Goal: Transaction & Acquisition: Purchase product/service

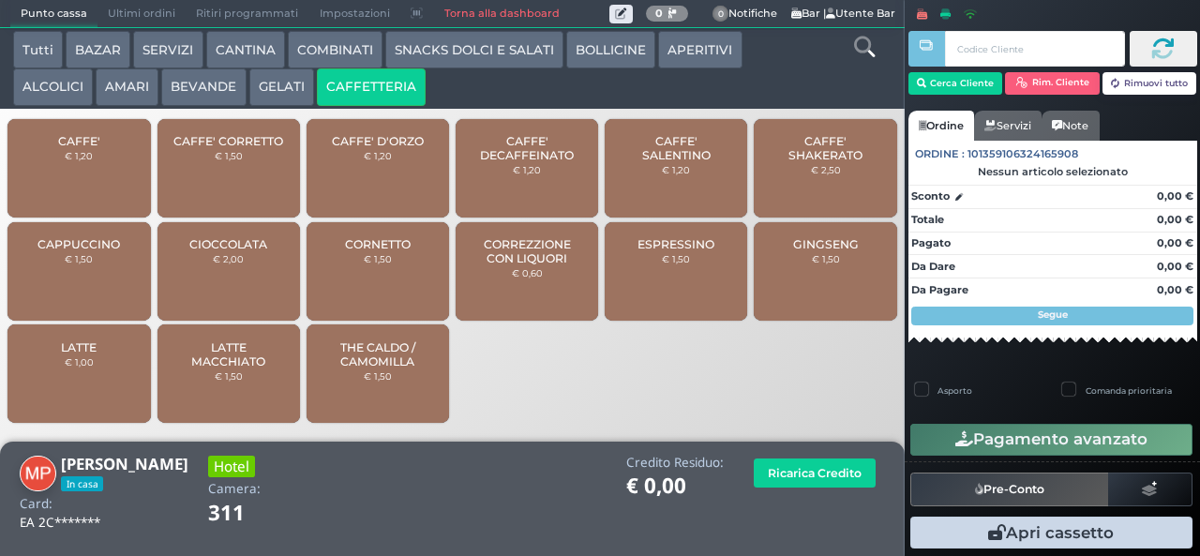
click at [111, 91] on button "AMARI" at bounding box center [127, 87] width 63 height 38
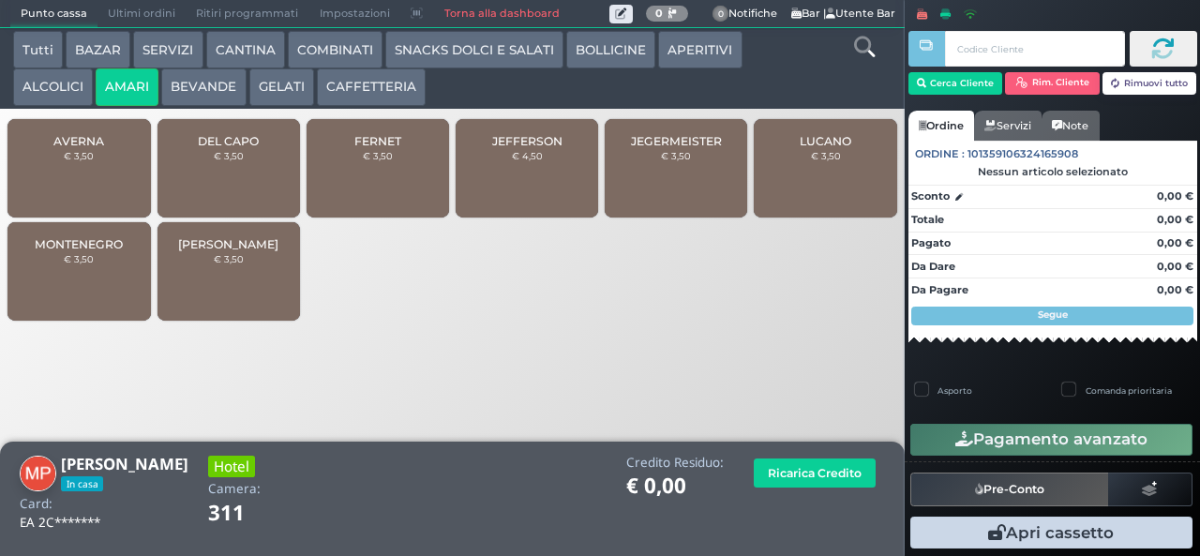
click at [95, 251] on span "MONTENEGRO" at bounding box center [79, 244] width 88 height 14
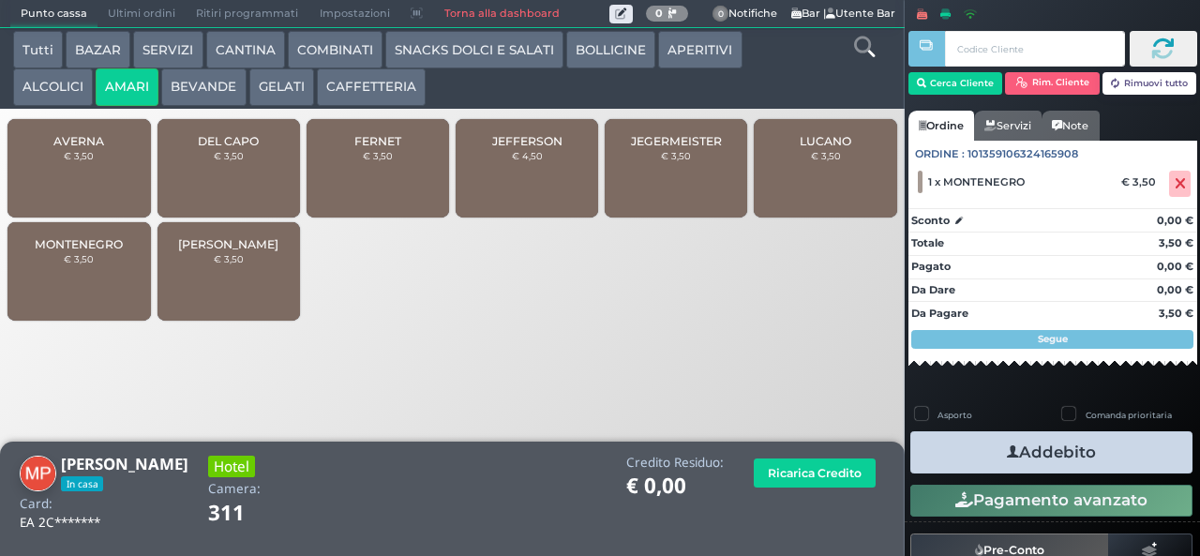
click at [56, 91] on button "ALCOLICI" at bounding box center [53, 87] width 80 height 38
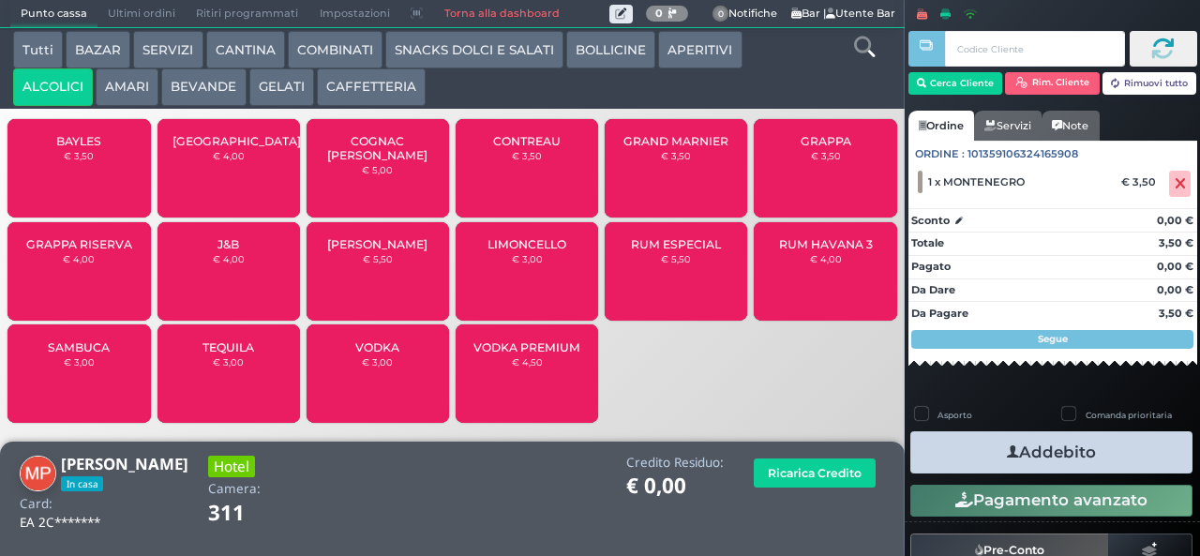
click at [81, 285] on div "GRAPPA RISERVA € 4,00" at bounding box center [79, 271] width 143 height 98
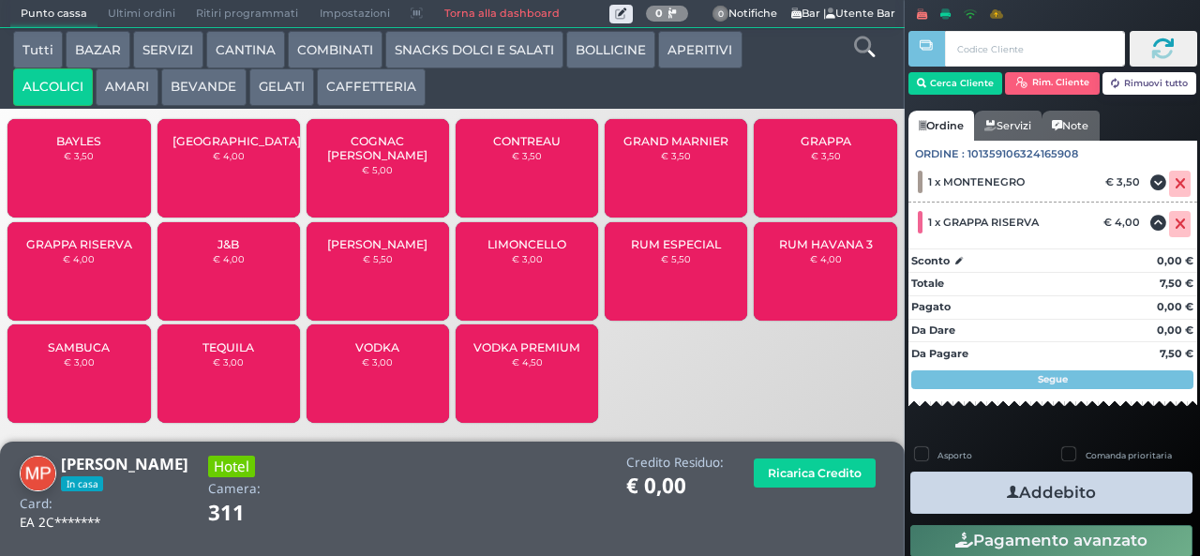
click at [70, 284] on div "GRAPPA RISERVA € 4,00" at bounding box center [79, 271] width 143 height 98
click at [1048, 495] on button "Addebito" at bounding box center [1052, 493] width 282 height 42
